Goal: Find specific page/section: Find specific page/section

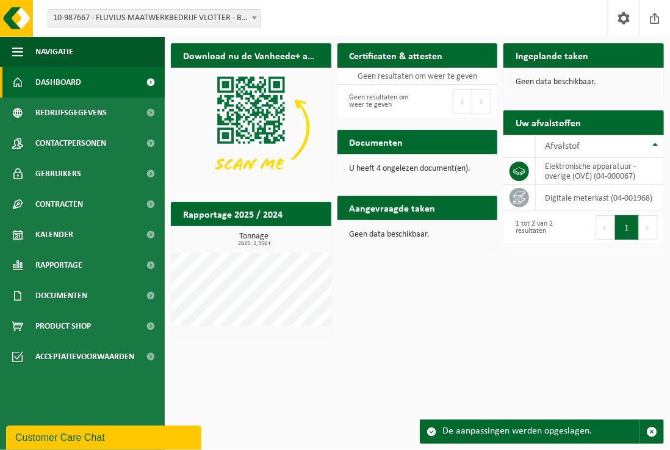
click at [57, 79] on span "Dashboard" at bounding box center [58, 82] width 46 height 31
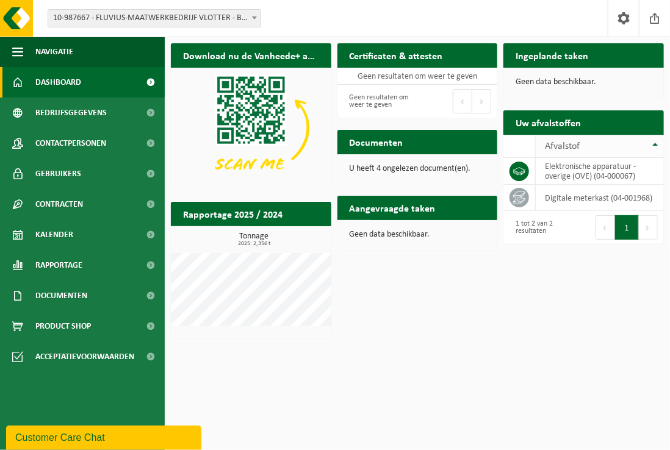
click at [568, 145] on span "Afvalstof" at bounding box center [562, 147] width 35 height 10
click at [524, 172] on icon at bounding box center [519, 171] width 12 height 12
click at [593, 170] on td "digitale meterkast (04-001968)" at bounding box center [600, 171] width 128 height 26
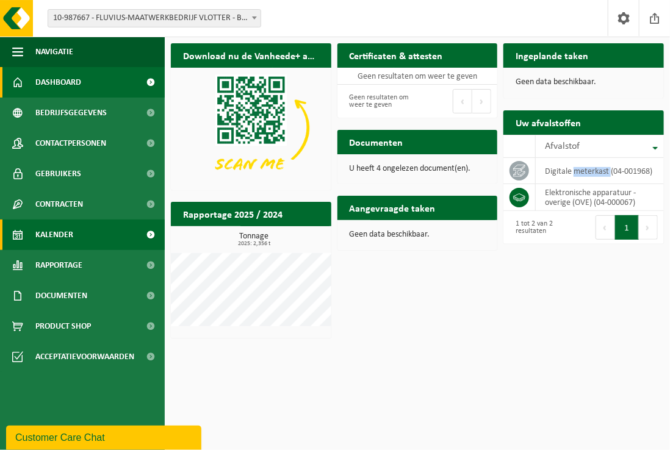
click at [57, 239] on span "Kalender" at bounding box center [54, 235] width 38 height 31
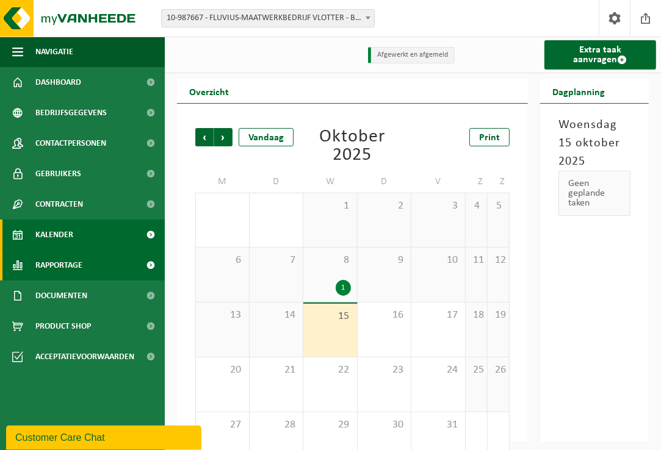
click at [61, 266] on span "Rapportage" at bounding box center [58, 265] width 47 height 31
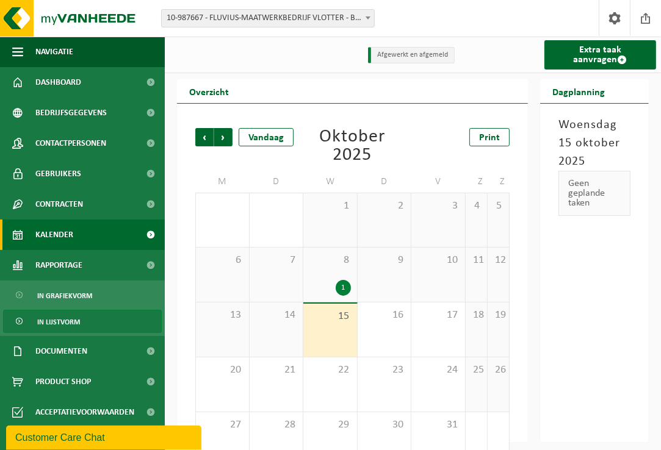
click at [62, 319] on span "In lijstvorm" at bounding box center [58, 322] width 43 height 23
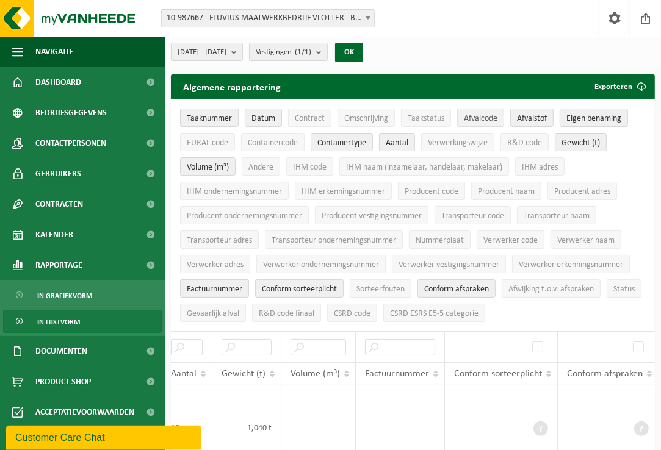
click at [491, 118] on span "Afvalcode" at bounding box center [481, 118] width 34 height 9
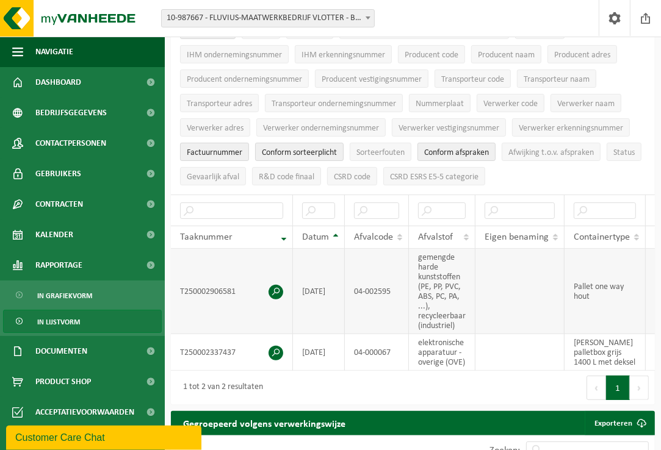
scroll to position [61, 0]
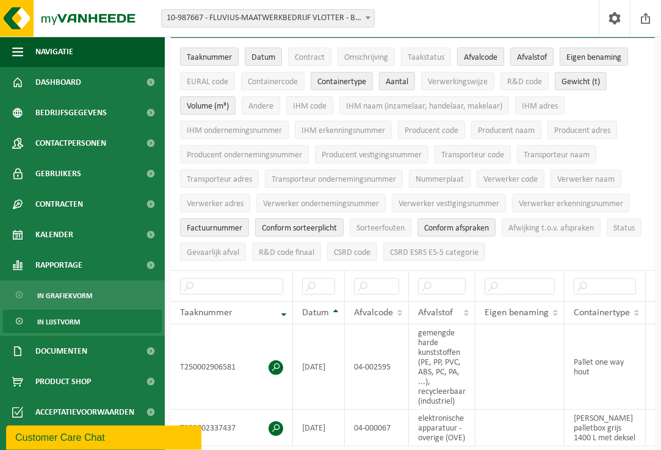
click at [478, 55] on span "Afvalcode" at bounding box center [481, 57] width 34 height 9
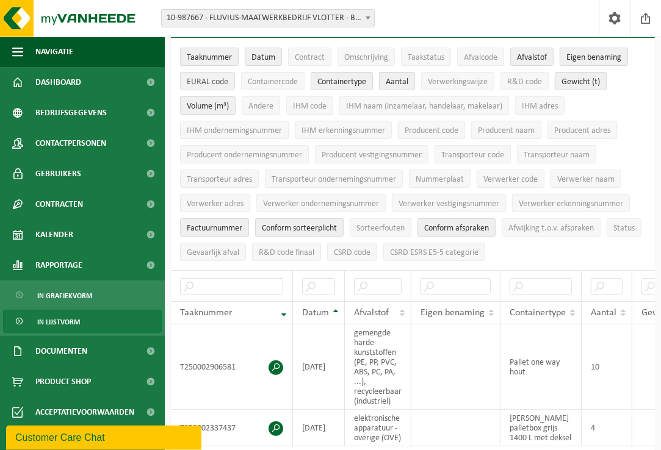
click at [200, 78] on span "EURAL code" at bounding box center [208, 82] width 42 height 9
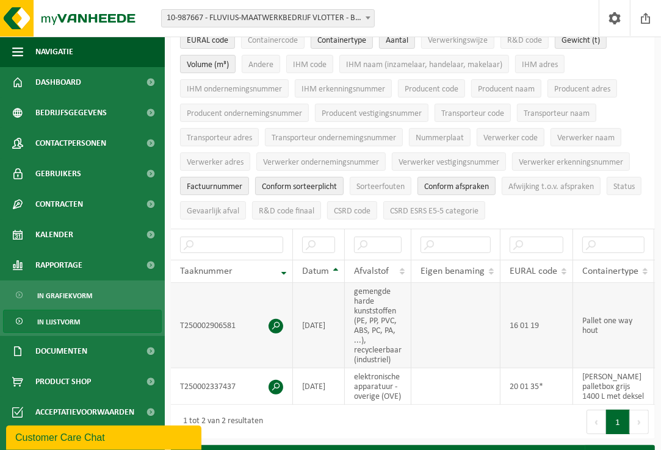
scroll to position [122, 0]
